Goal: Go to known website: Access a specific website the user already knows

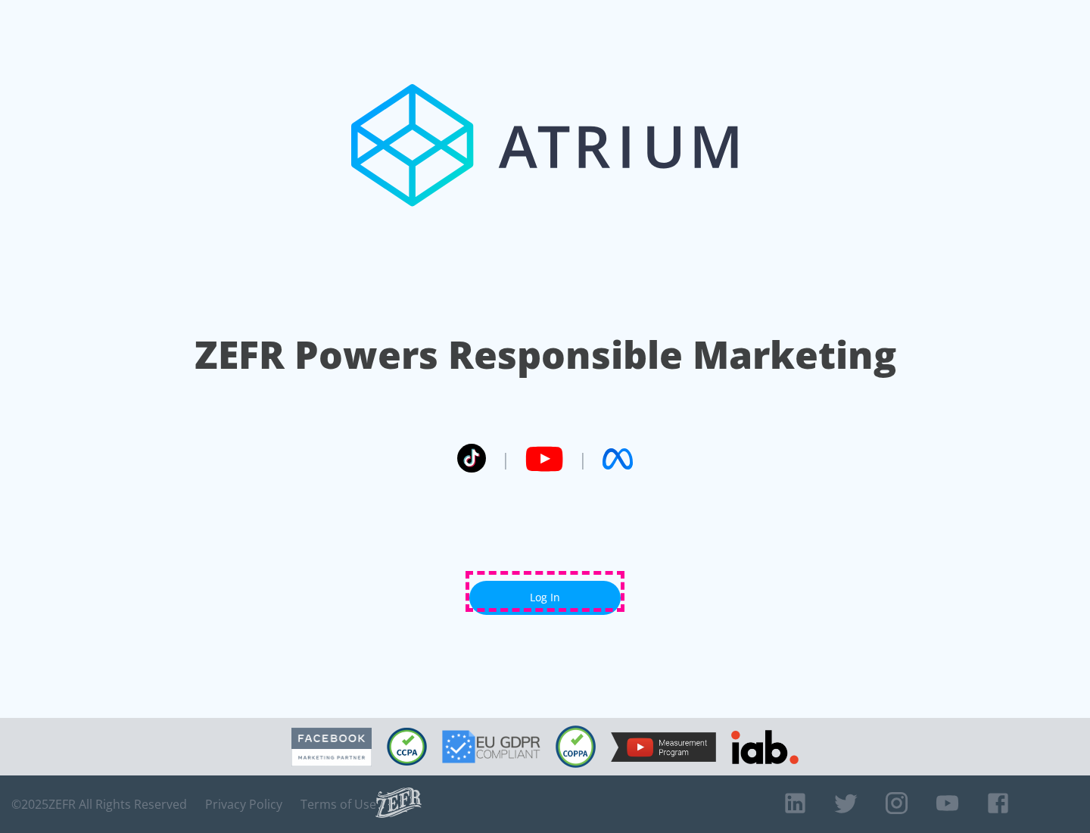
click at [545, 591] on link "Log In" at bounding box center [545, 598] width 151 height 34
